Goal: Find contact information: Find contact information

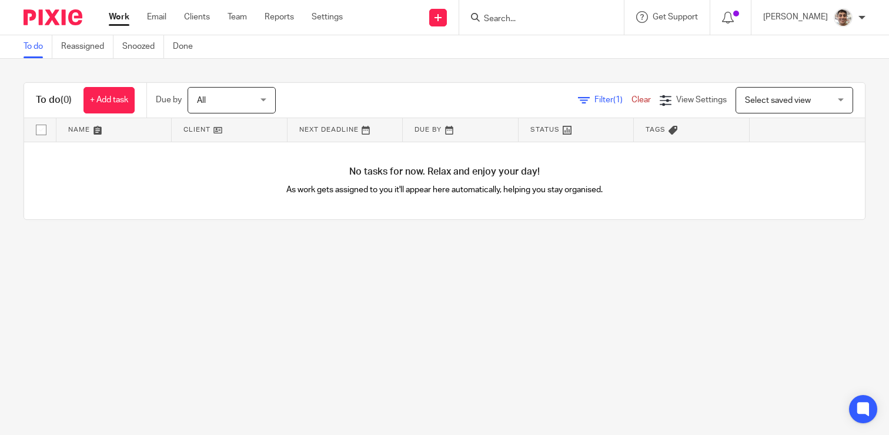
click at [530, 19] on input "Search" at bounding box center [536, 19] width 106 height 11
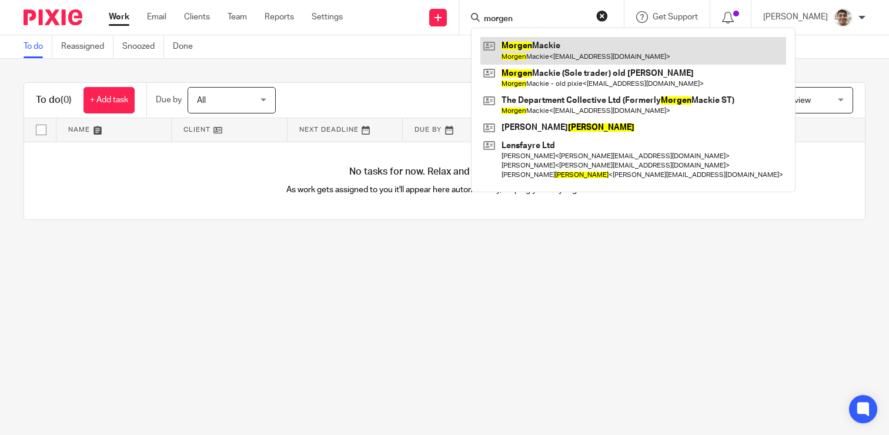
type input "morgen"
click at [600, 49] on link at bounding box center [633, 50] width 306 height 27
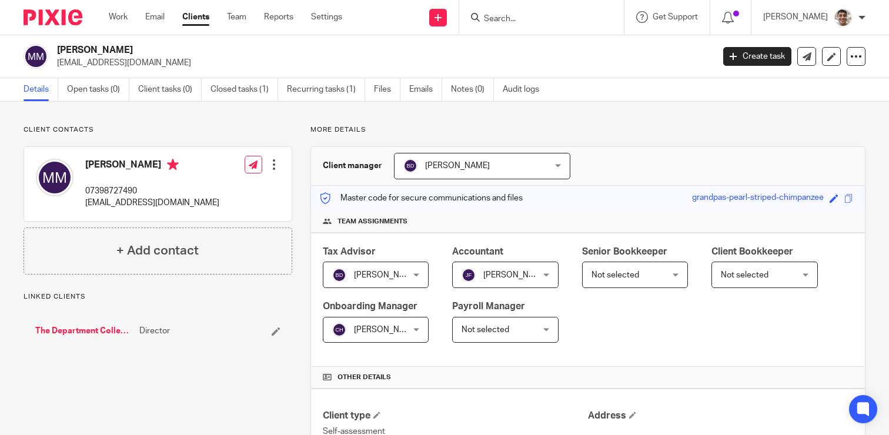
click at [134, 202] on p "[EMAIL_ADDRESS][DOMAIN_NAME]" at bounding box center [152, 203] width 134 height 12
copy div "[EMAIL_ADDRESS][DOMAIN_NAME]"
